Goal: Task Accomplishment & Management: Manage account settings

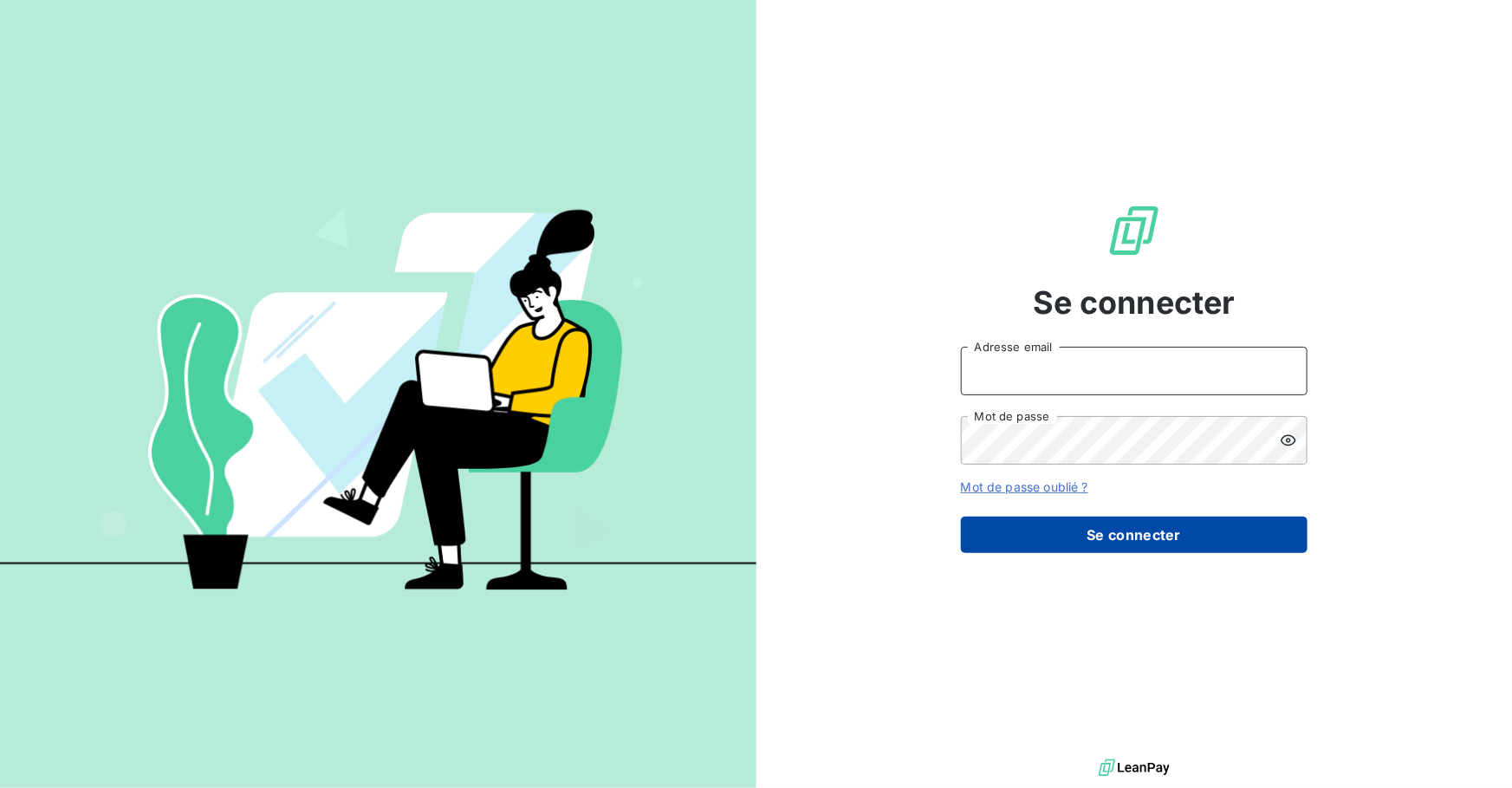
type input "[PERSON_NAME][EMAIL_ADDRESS][DOMAIN_NAME]"
click at [1141, 537] on button "Se connecter" at bounding box center [1134, 534] width 346 height 37
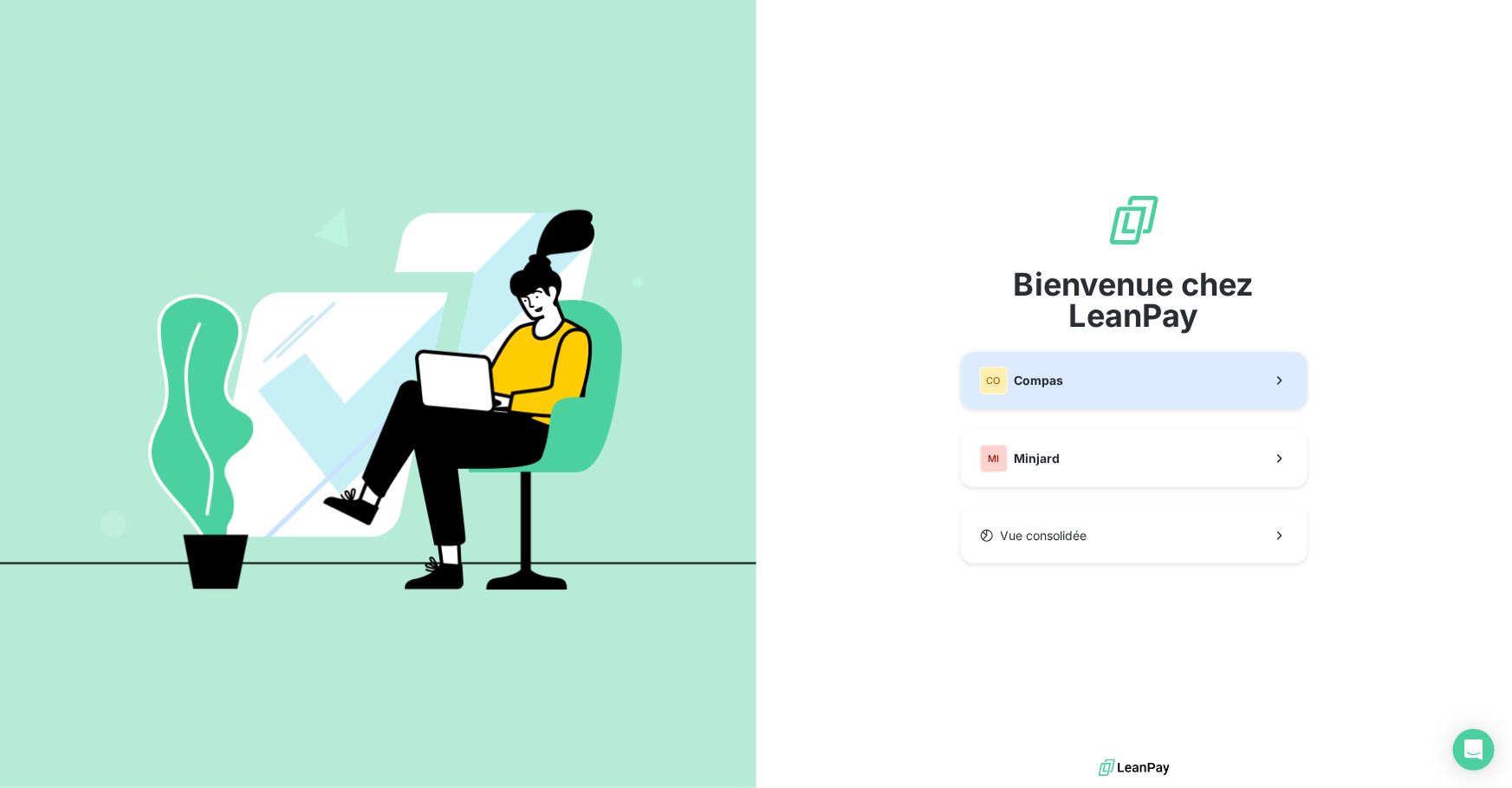
click at [1064, 400] on button "CO Compas" at bounding box center [1134, 380] width 346 height 57
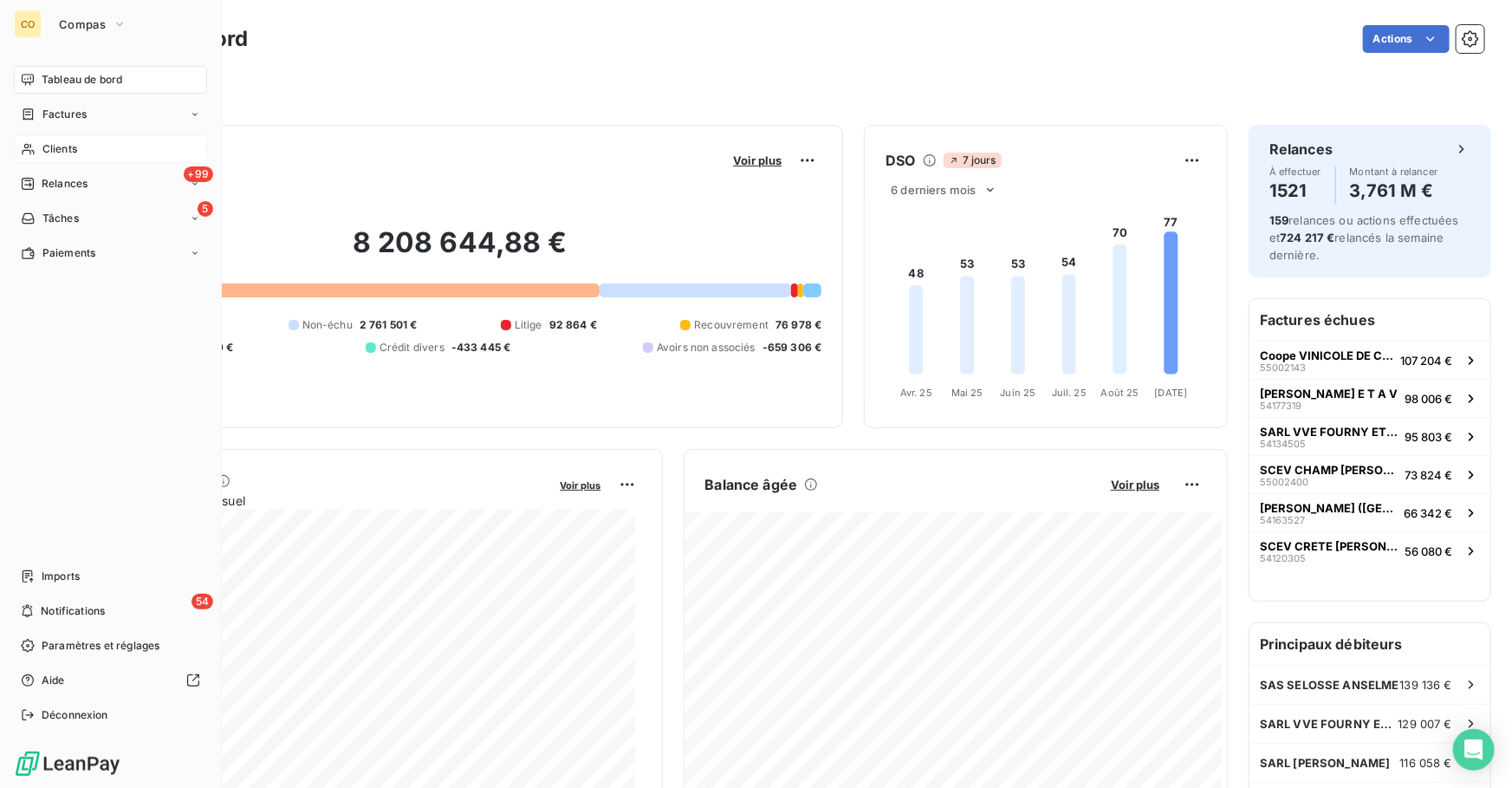
click at [49, 146] on span "Clients" at bounding box center [60, 149] width 35 height 16
click at [86, 110] on span "Factures" at bounding box center [65, 115] width 45 height 16
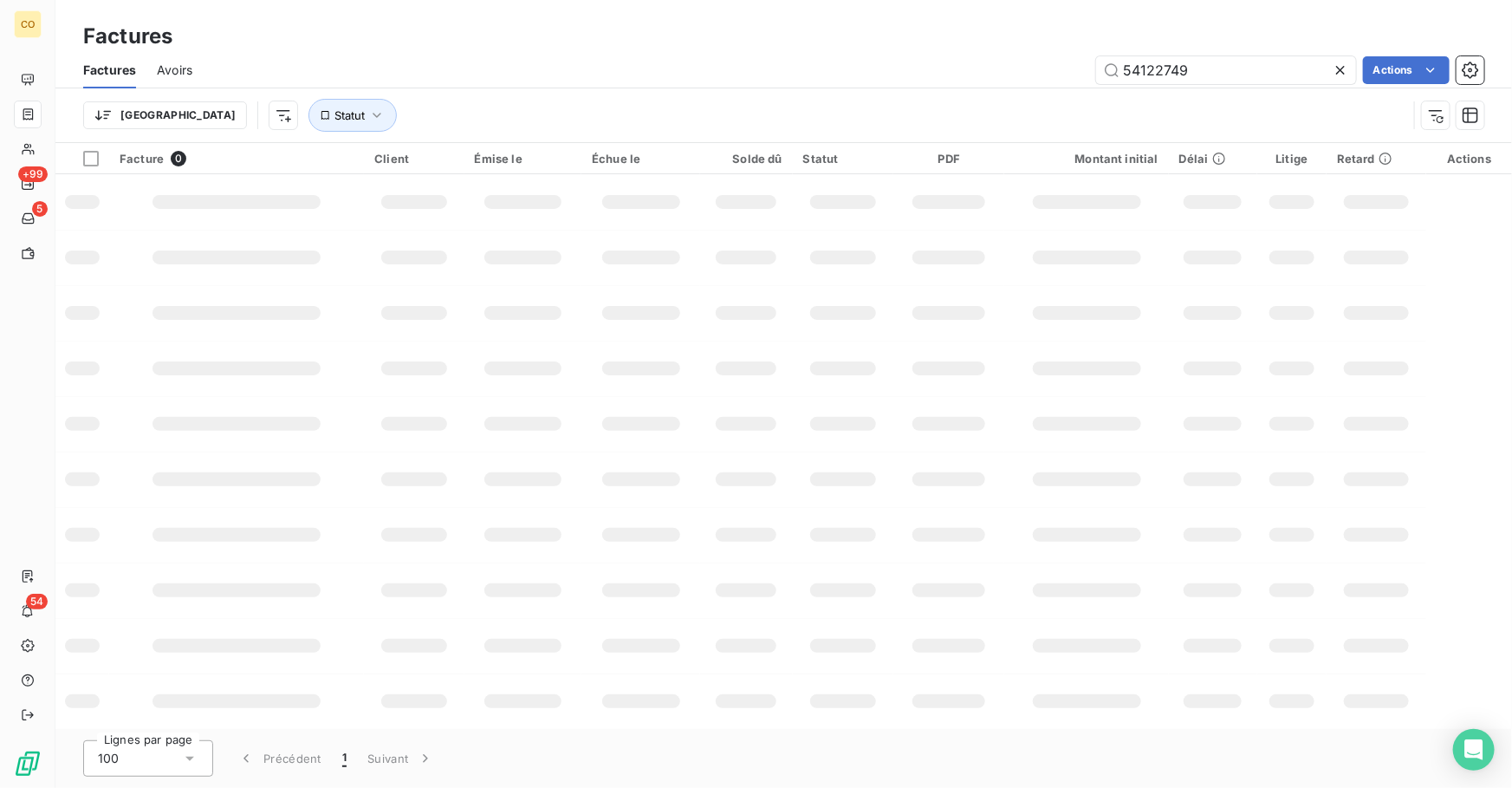
drag, startPoint x: 1222, startPoint y: 55, endPoint x: 840, endPoint y: -18, distance: 388.9
click at [840, 0] on html "CO +99 5 54 Factures Factures Avoirs 54122749 Actions Trier Statut Facture 0 Cl…" at bounding box center [756, 394] width 1512 height 788
type input "54124288"
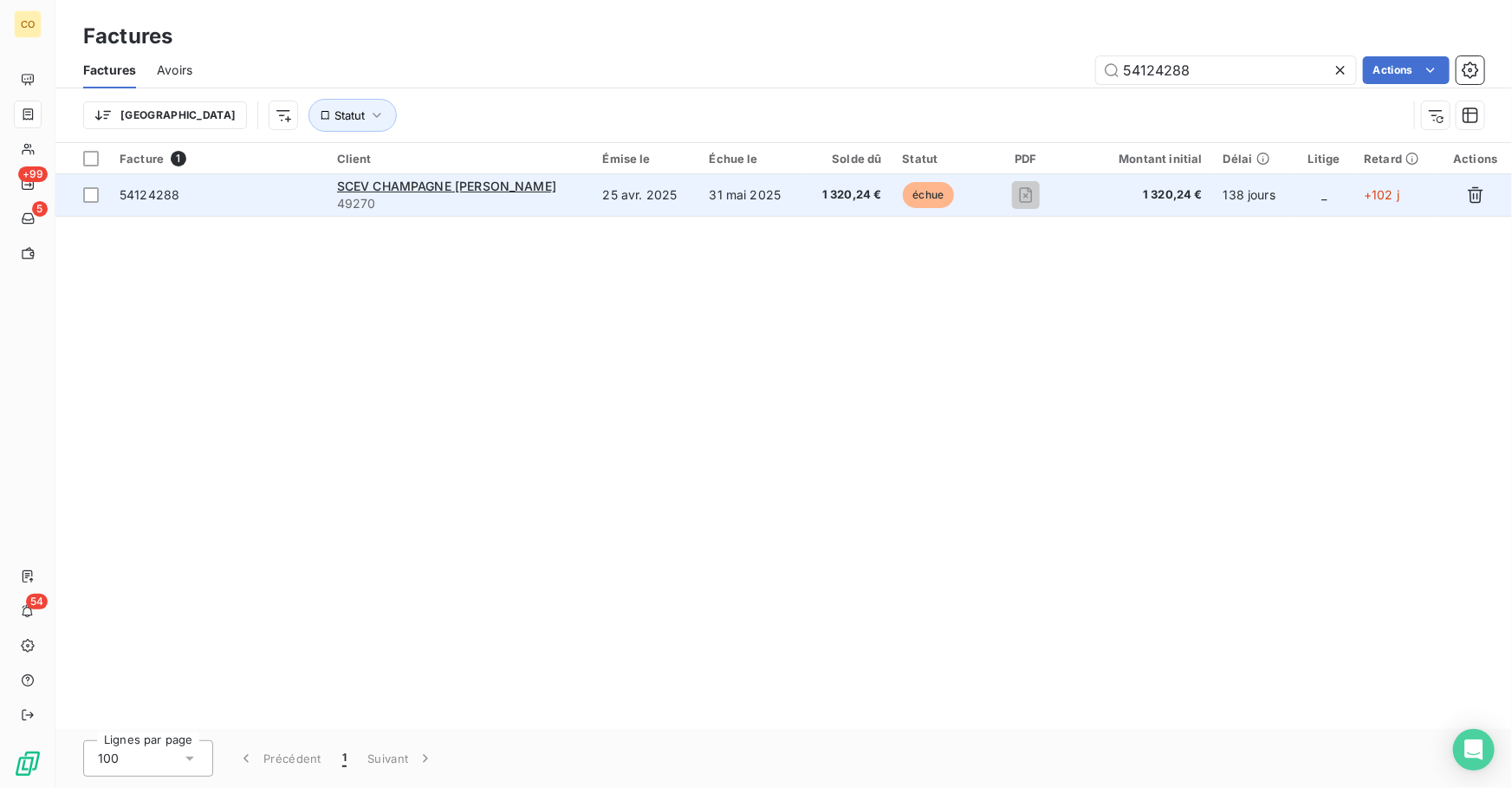
click at [1186, 197] on span "1 320,24 €" at bounding box center [1142, 195] width 120 height 17
